Goal: Information Seeking & Learning: Learn about a topic

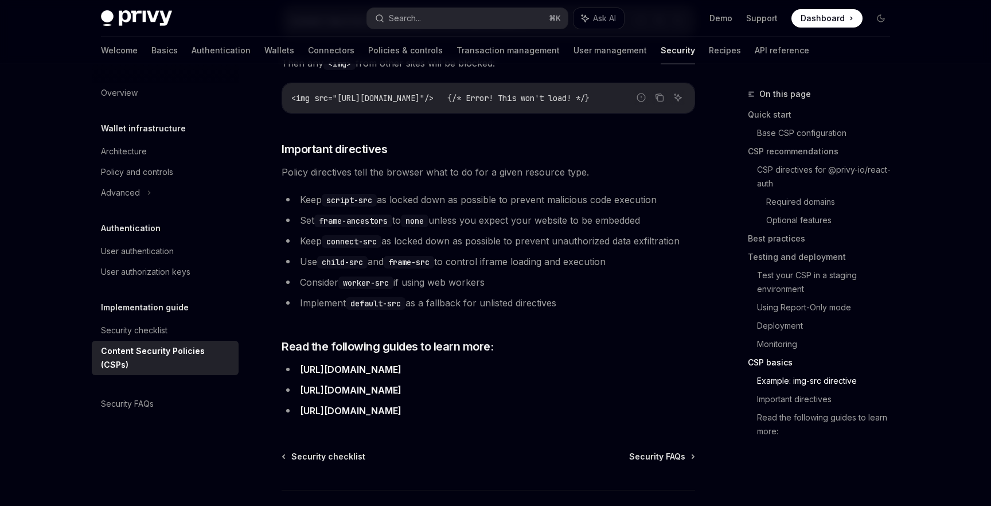
scroll to position [2778, 0]
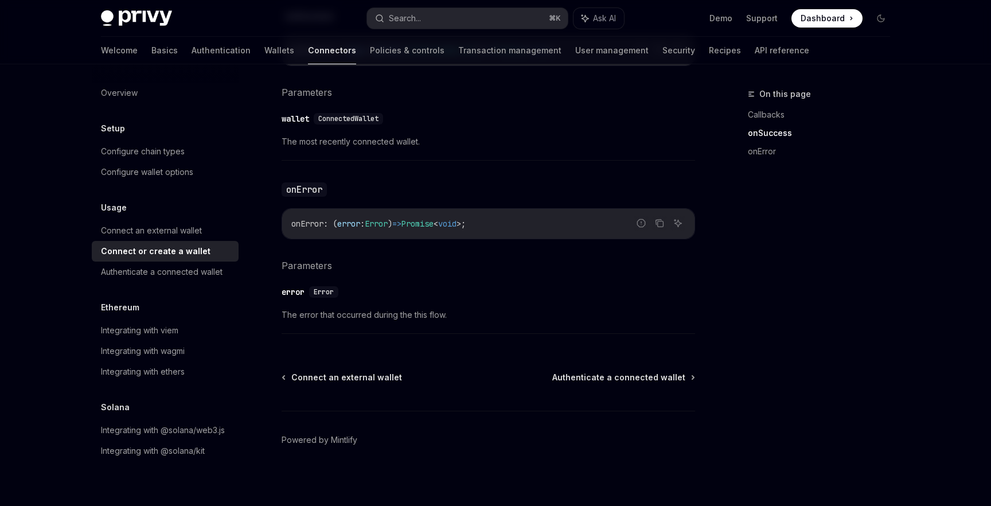
scroll to position [763, 0]
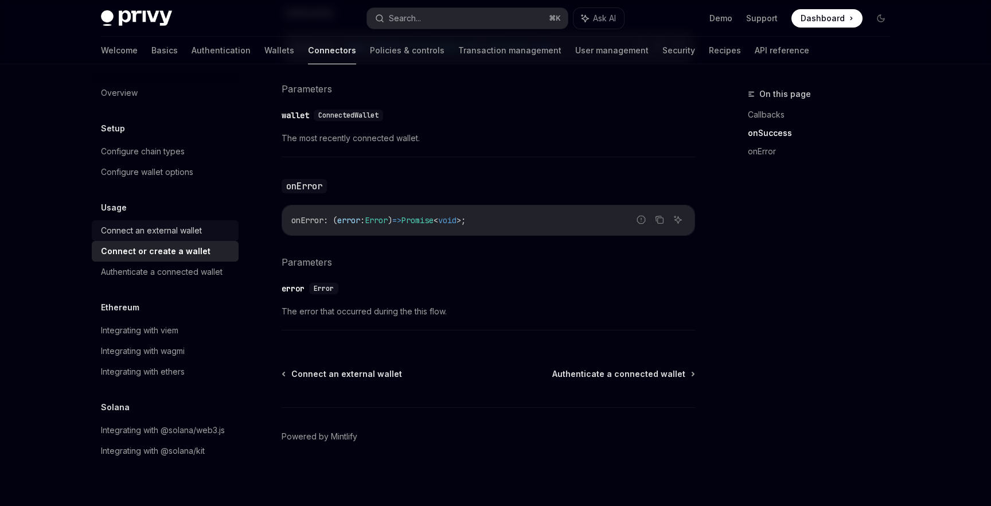
click at [176, 225] on div "Connect an external wallet" at bounding box center [151, 231] width 101 height 14
type textarea "*"
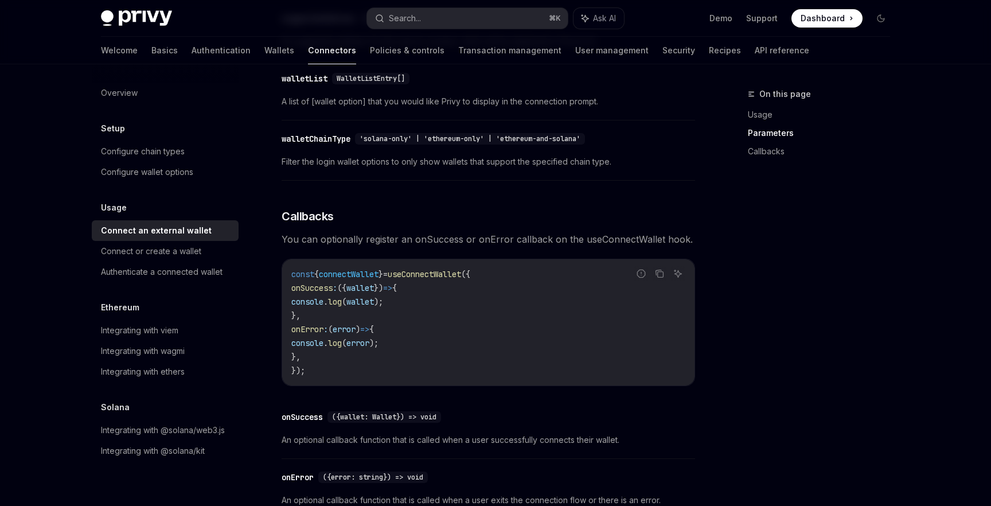
scroll to position [601, 0]
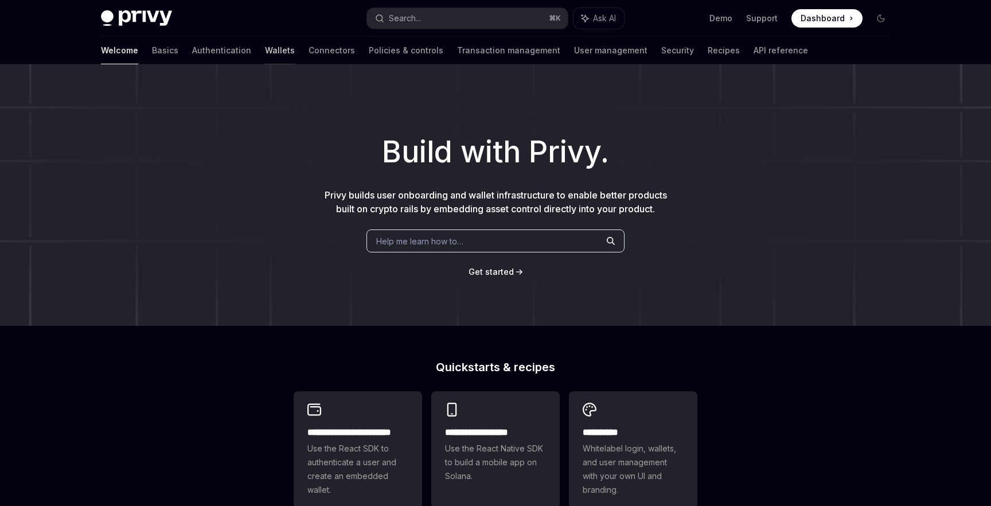
click at [265, 49] on link "Wallets" at bounding box center [280, 51] width 30 height 28
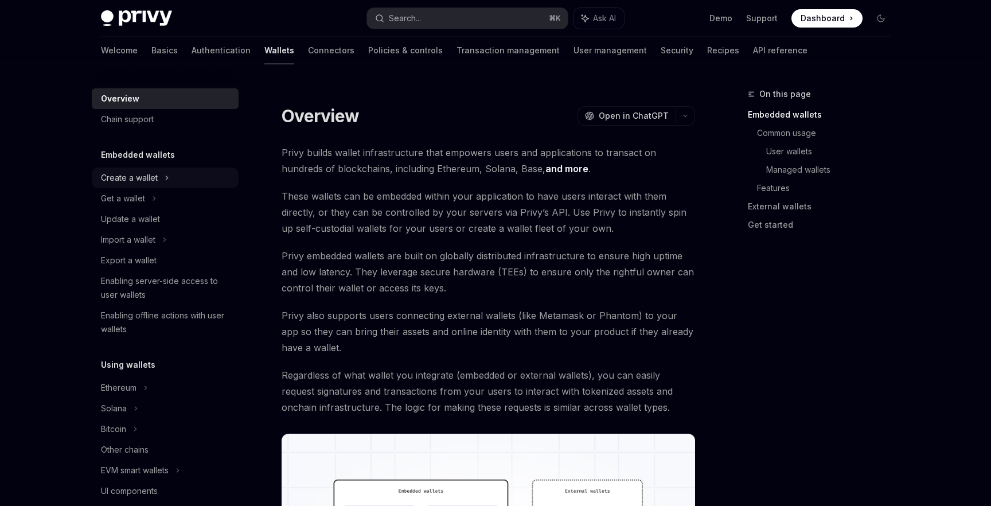
click at [158, 173] on div "Create a wallet" at bounding box center [165, 178] width 147 height 21
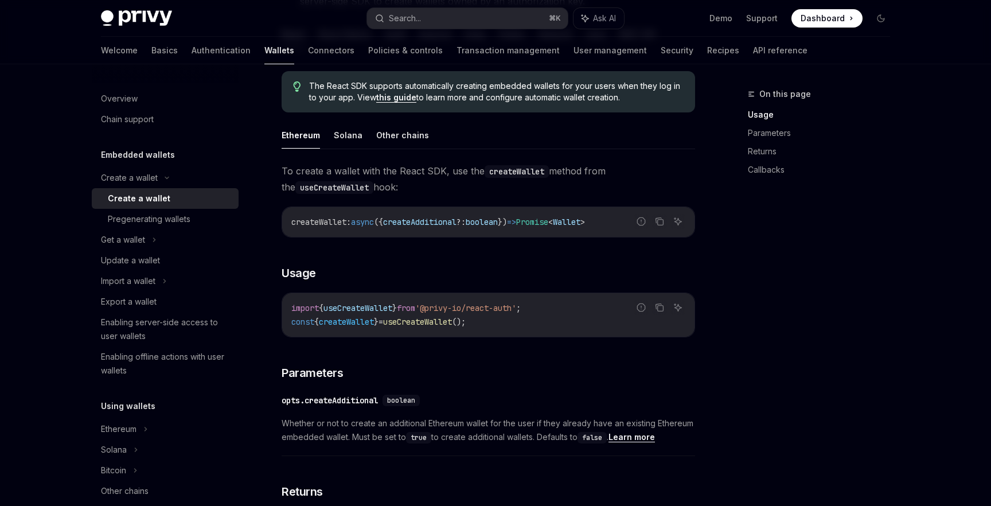
scroll to position [270, 0]
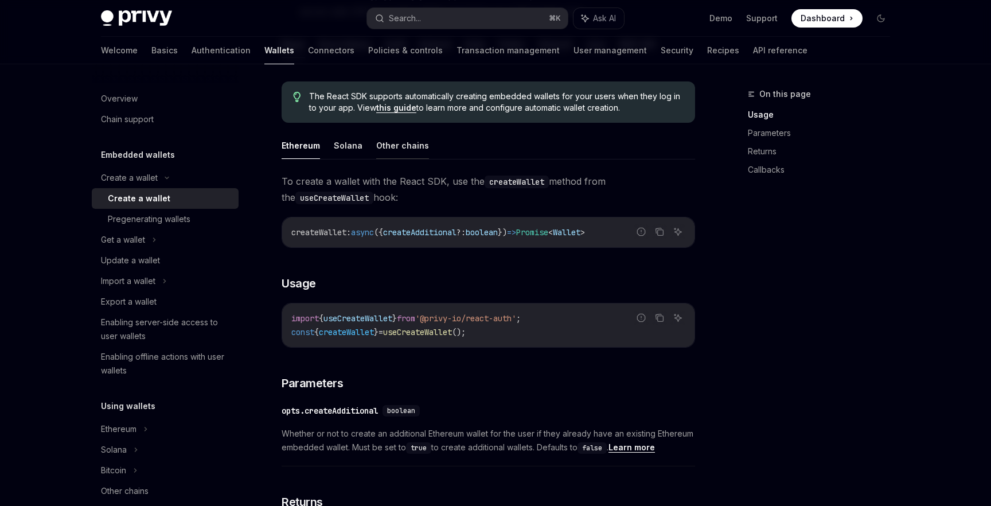
click at [406, 146] on button "Other chains" at bounding box center [402, 145] width 53 height 27
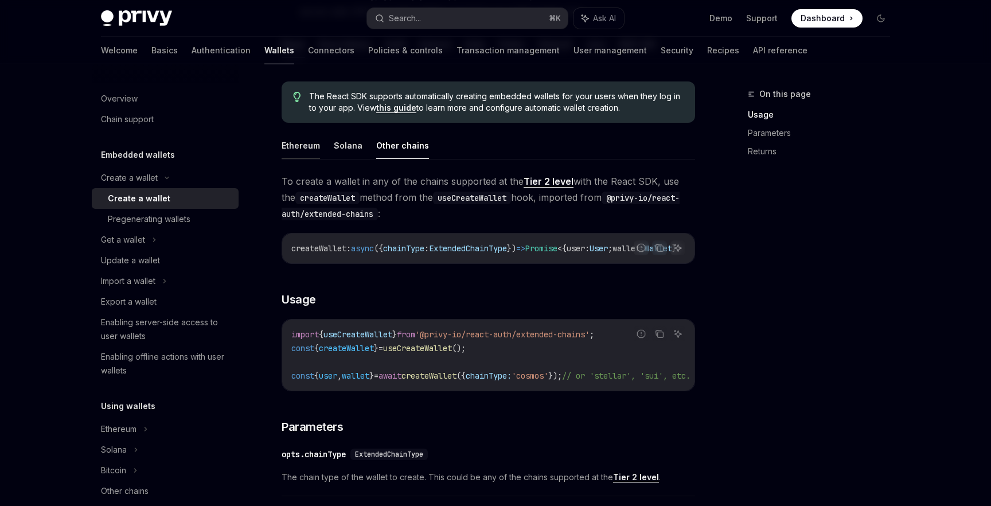
click at [294, 141] on button "Ethereum" at bounding box center [301, 145] width 38 height 27
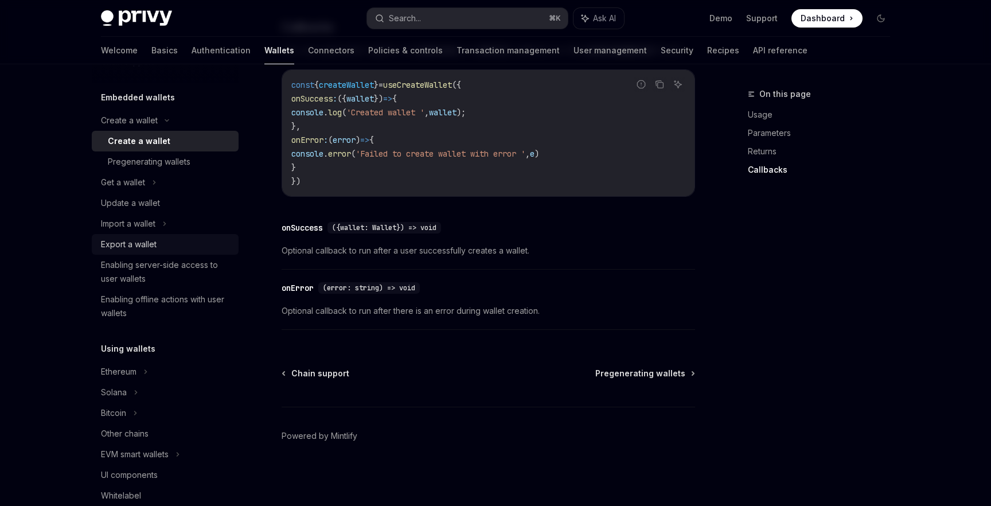
scroll to position [63, 0]
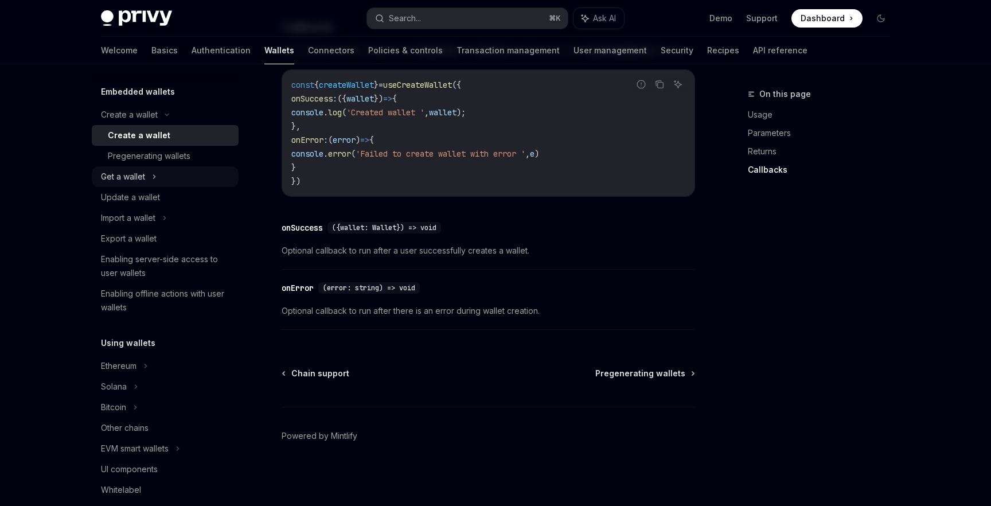
click at [163, 178] on div "Get a wallet" at bounding box center [165, 176] width 147 height 21
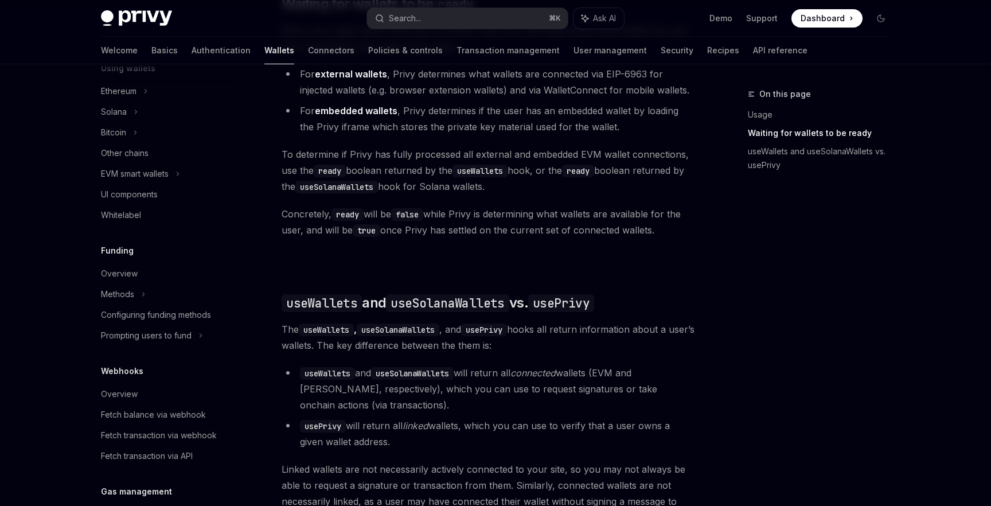
scroll to position [440, 0]
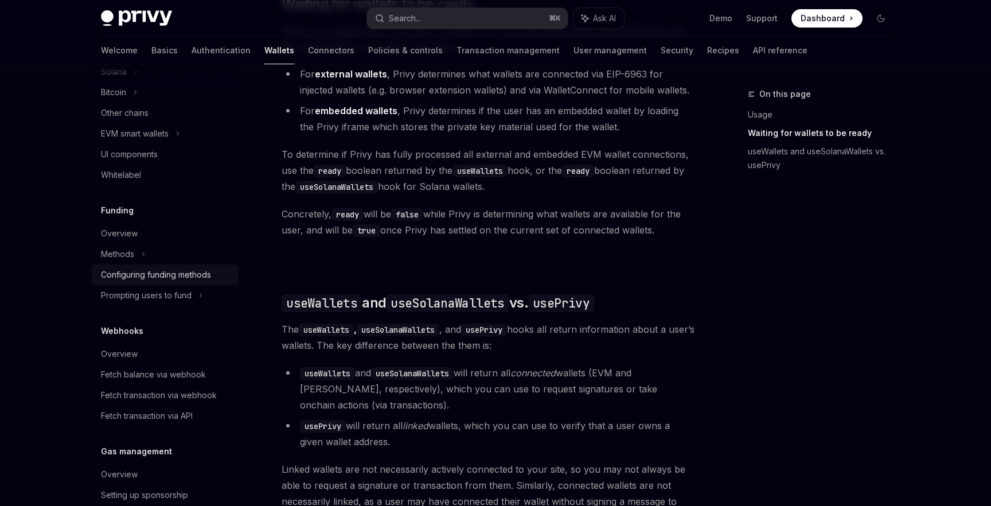
click at [197, 266] on link "Configuring funding methods" at bounding box center [165, 274] width 147 height 21
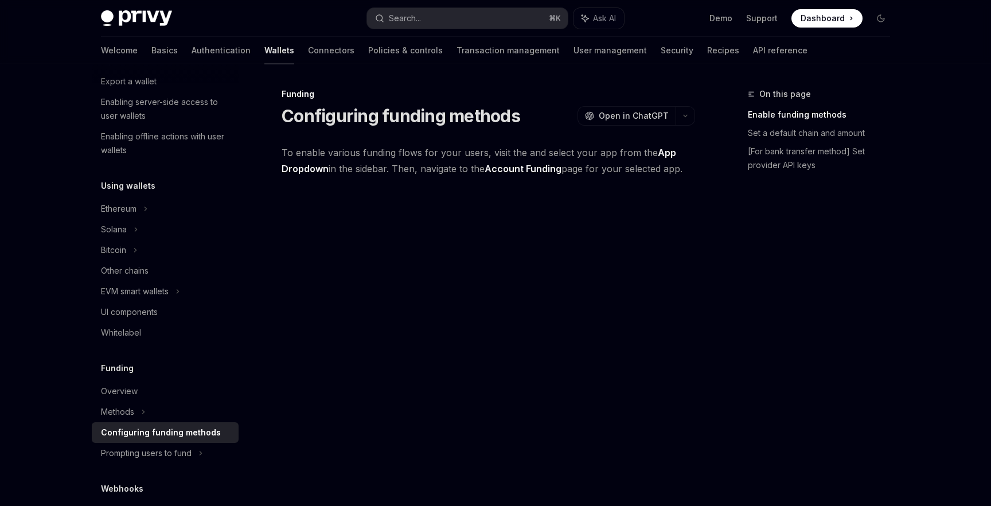
scroll to position [264, 0]
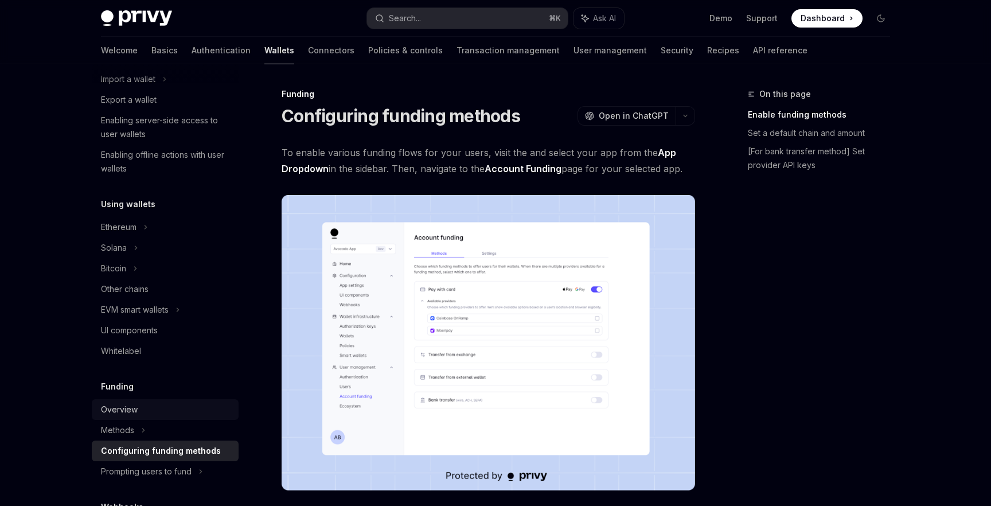
click at [106, 411] on div "Overview" at bounding box center [119, 410] width 37 height 14
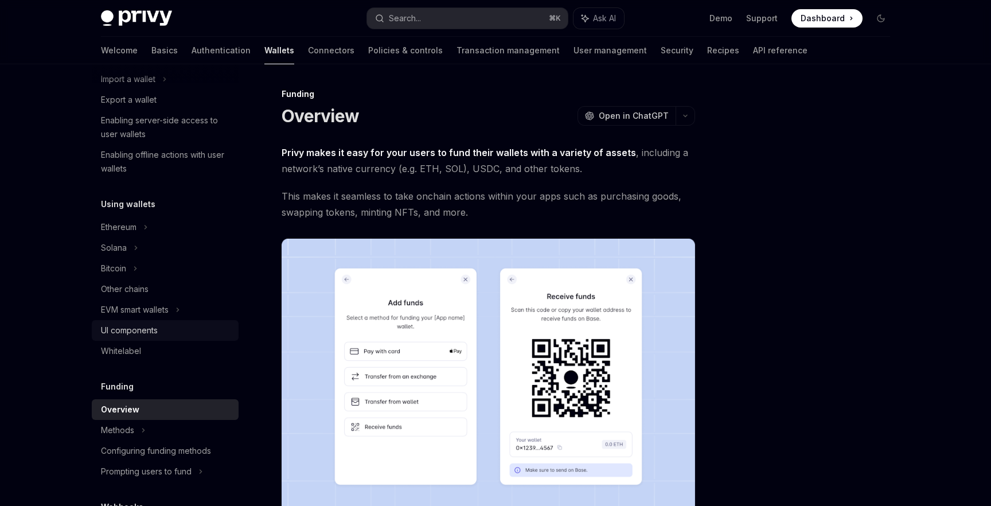
click at [121, 321] on link "UI components" at bounding box center [165, 330] width 147 height 21
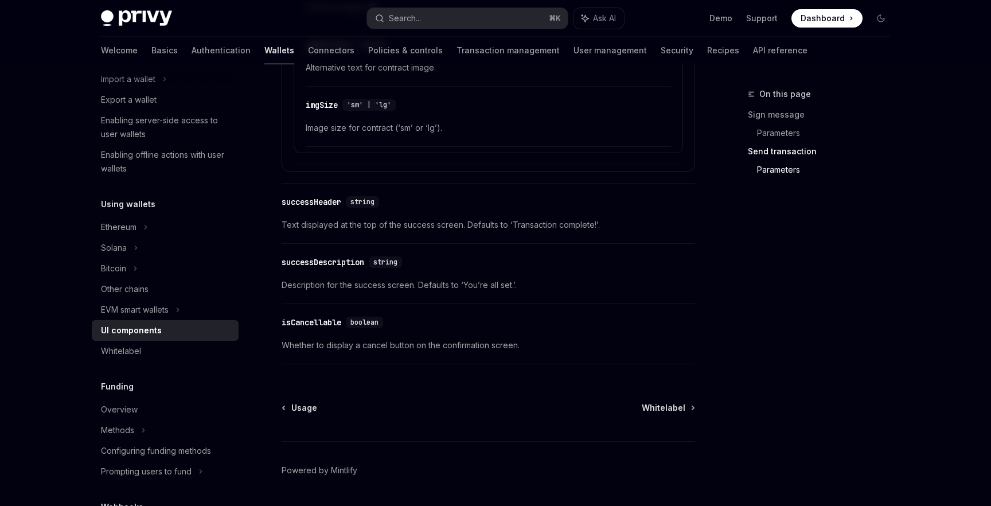
scroll to position [2069, 0]
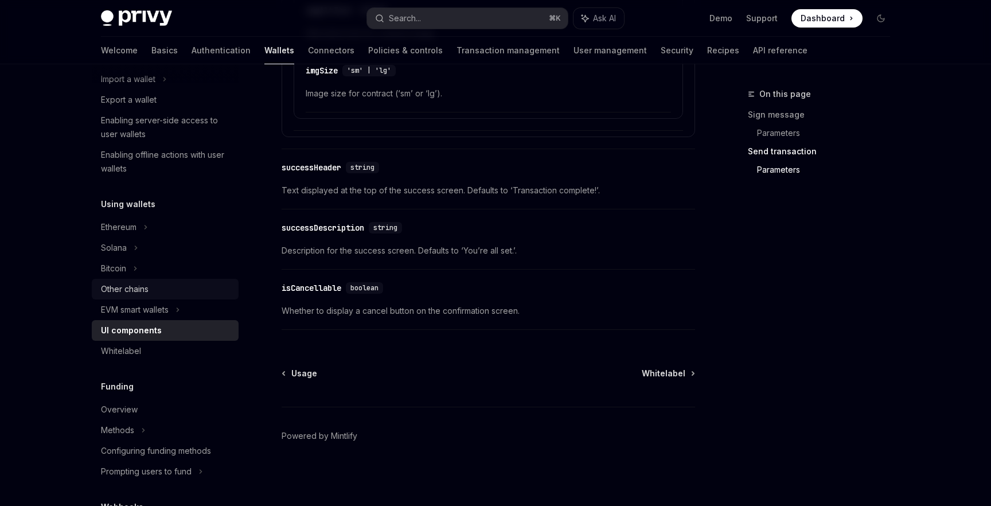
click at [185, 298] on link "Other chains" at bounding box center [165, 289] width 147 height 21
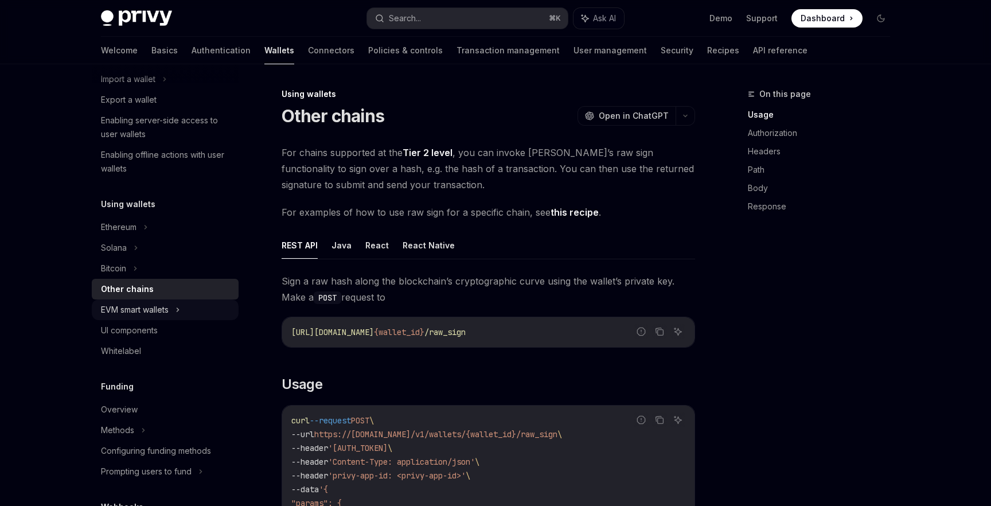
click at [185, 307] on div "EVM smart wallets" at bounding box center [165, 309] width 147 height 21
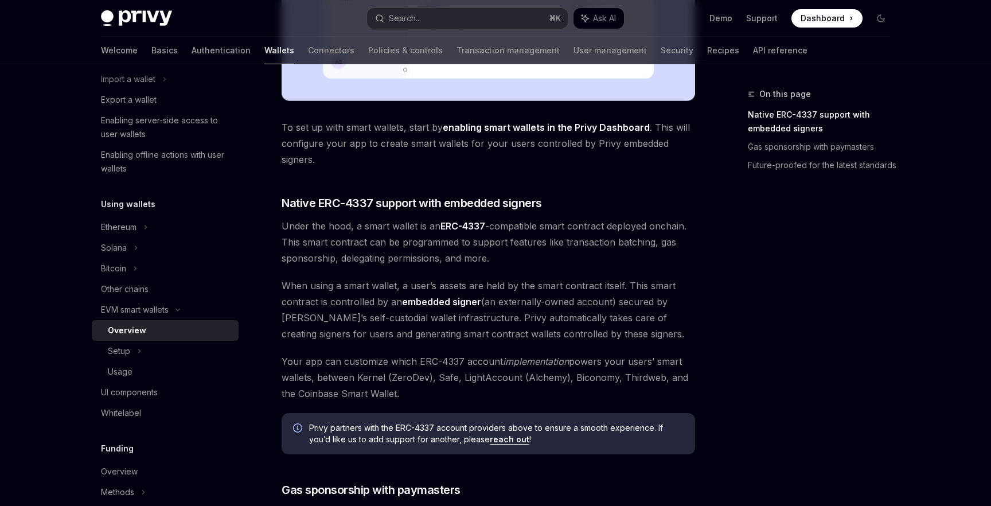
scroll to position [520, 0]
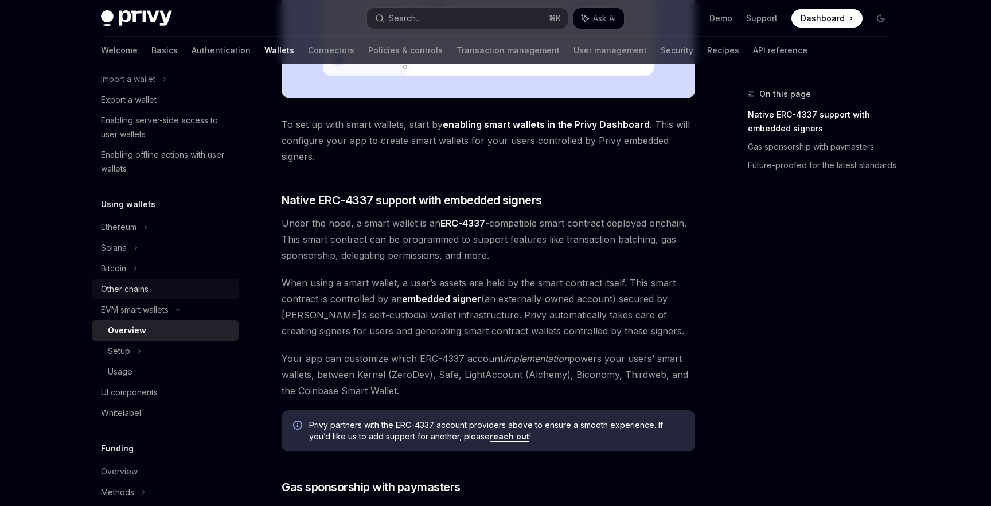
click at [161, 281] on link "Other chains" at bounding box center [165, 289] width 147 height 21
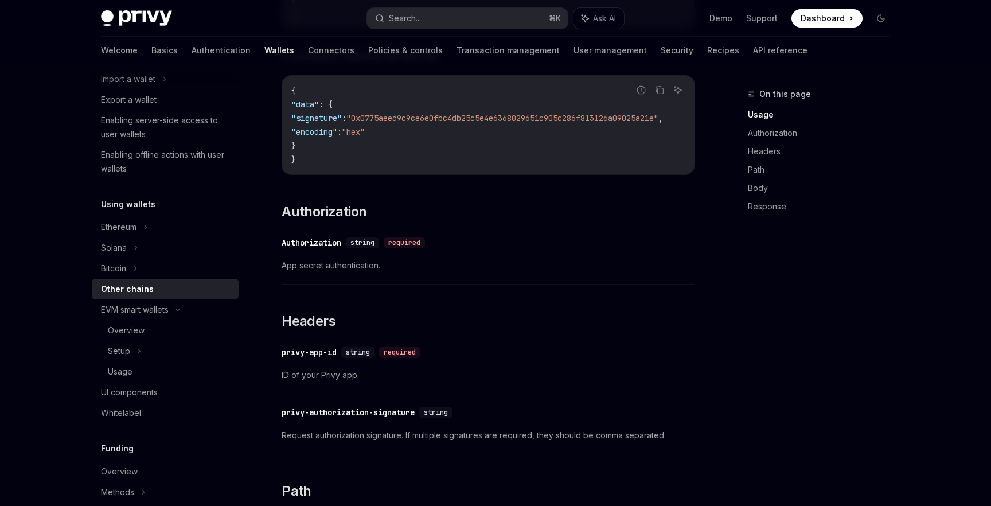
scroll to position [575, 0]
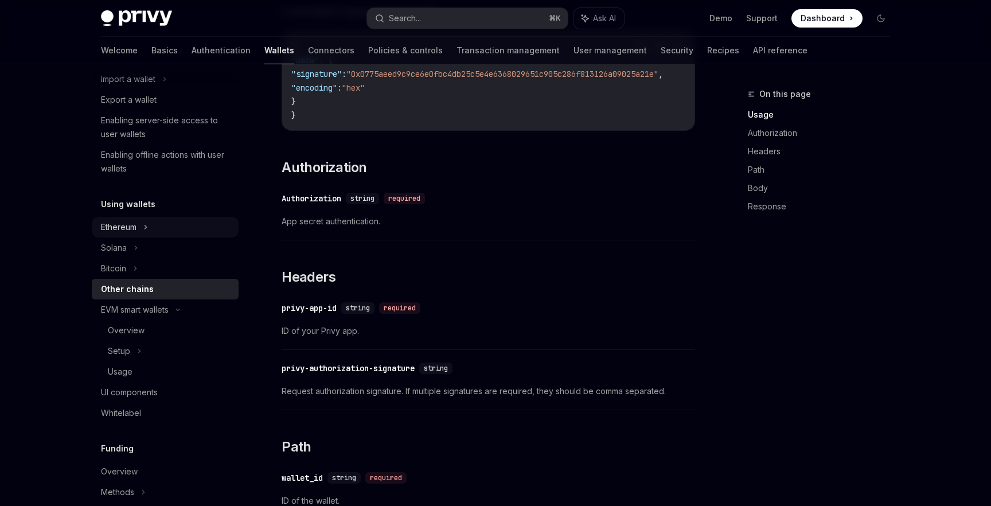
click at [146, 234] on div "Ethereum" at bounding box center [165, 227] width 147 height 21
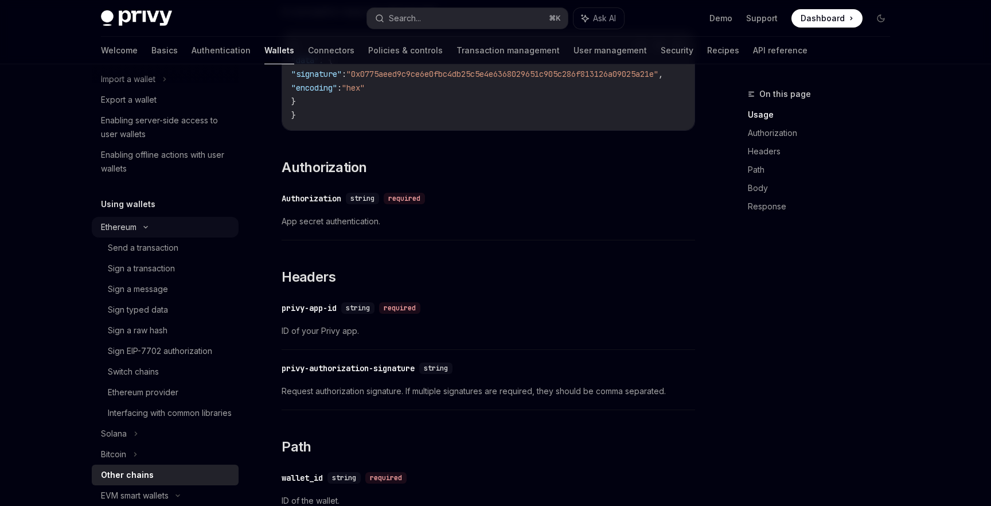
type textarea "*"
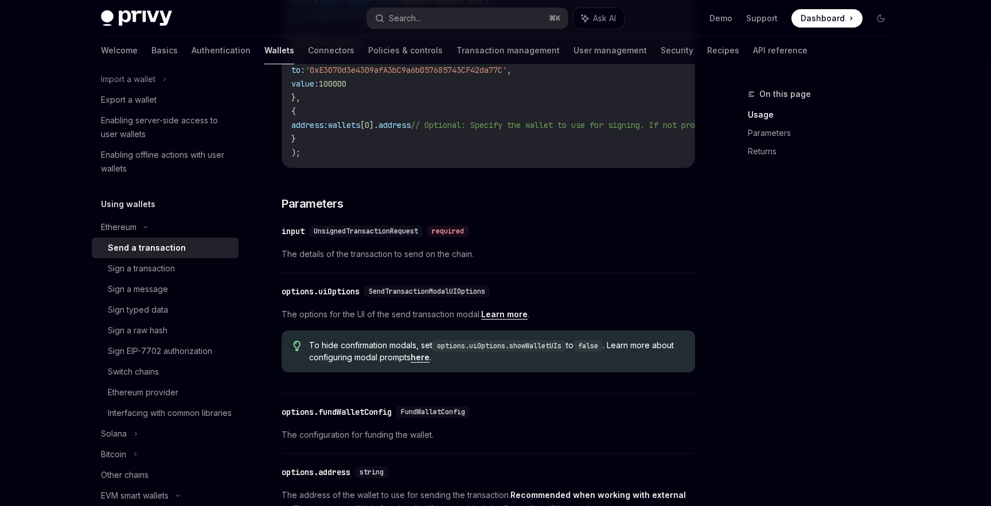
scroll to position [233, 0]
